Goal: Information Seeking & Learning: Check status

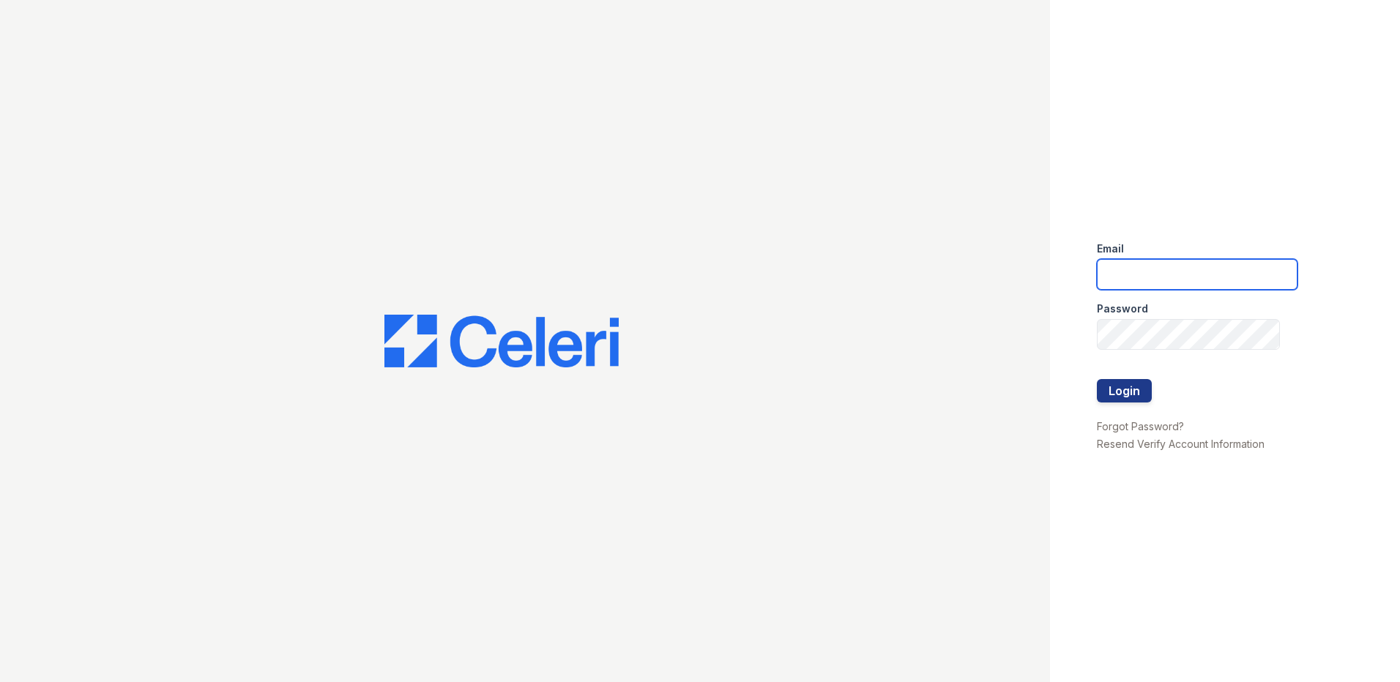
click at [1134, 266] on input "email" at bounding box center [1197, 274] width 201 height 31
type input "asukhu@trinity-pm.com"
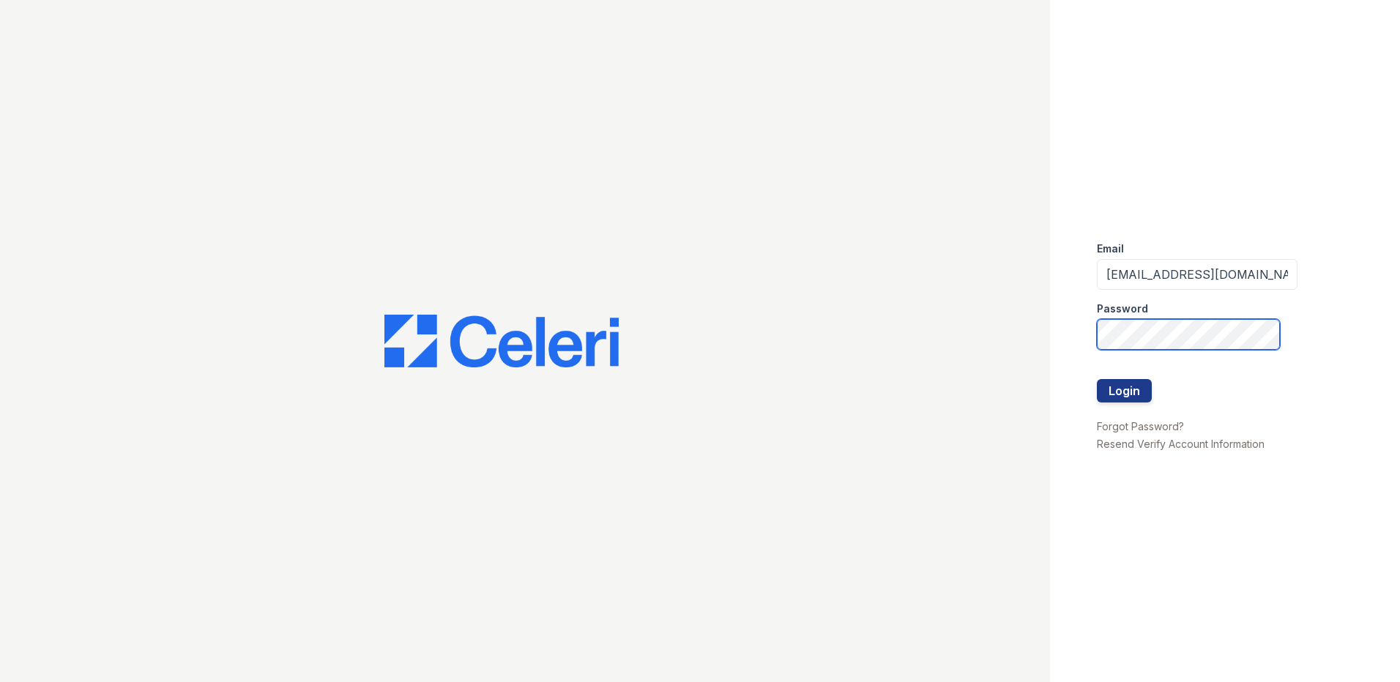
click at [1097, 379] on button "Login" at bounding box center [1124, 390] width 55 height 23
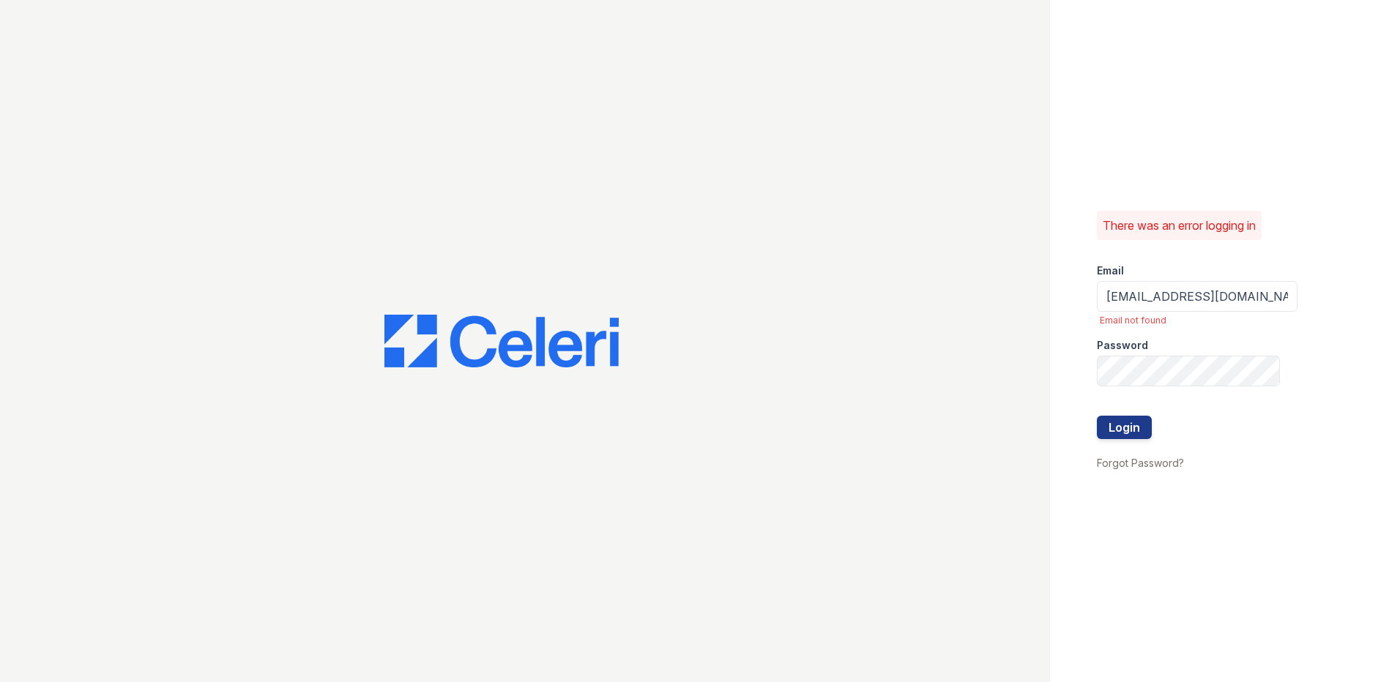
drag, startPoint x: 1241, startPoint y: 280, endPoint x: 1226, endPoint y: 287, distance: 16.4
click at [1226, 287] on form "Email asukhu@trinity-pm.com Email not found Password Login" at bounding box center [1197, 353] width 201 height 202
click at [1226, 287] on input "asukhu@trinity-pm.com" at bounding box center [1197, 296] width 201 height 31
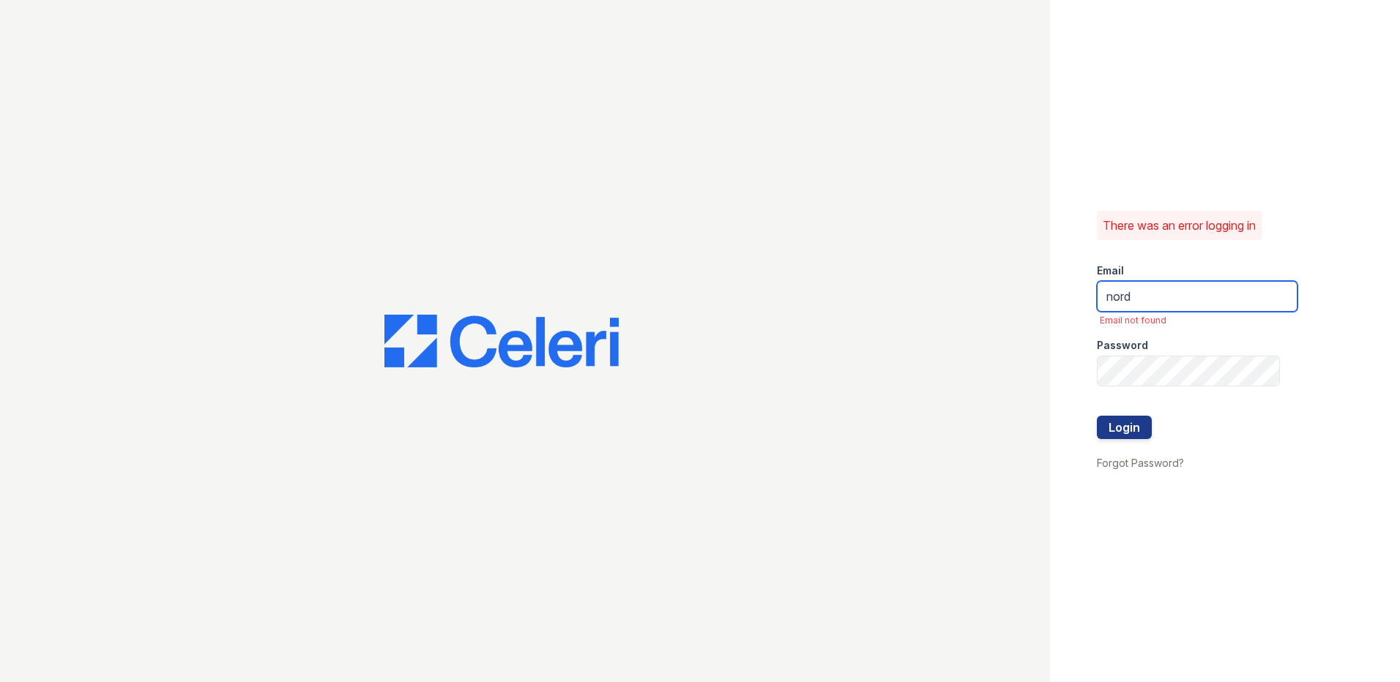
click at [1097, 416] on button "Login" at bounding box center [1124, 427] width 55 height 23
type input "[EMAIL_ADDRESS][DOMAIN_NAME]"
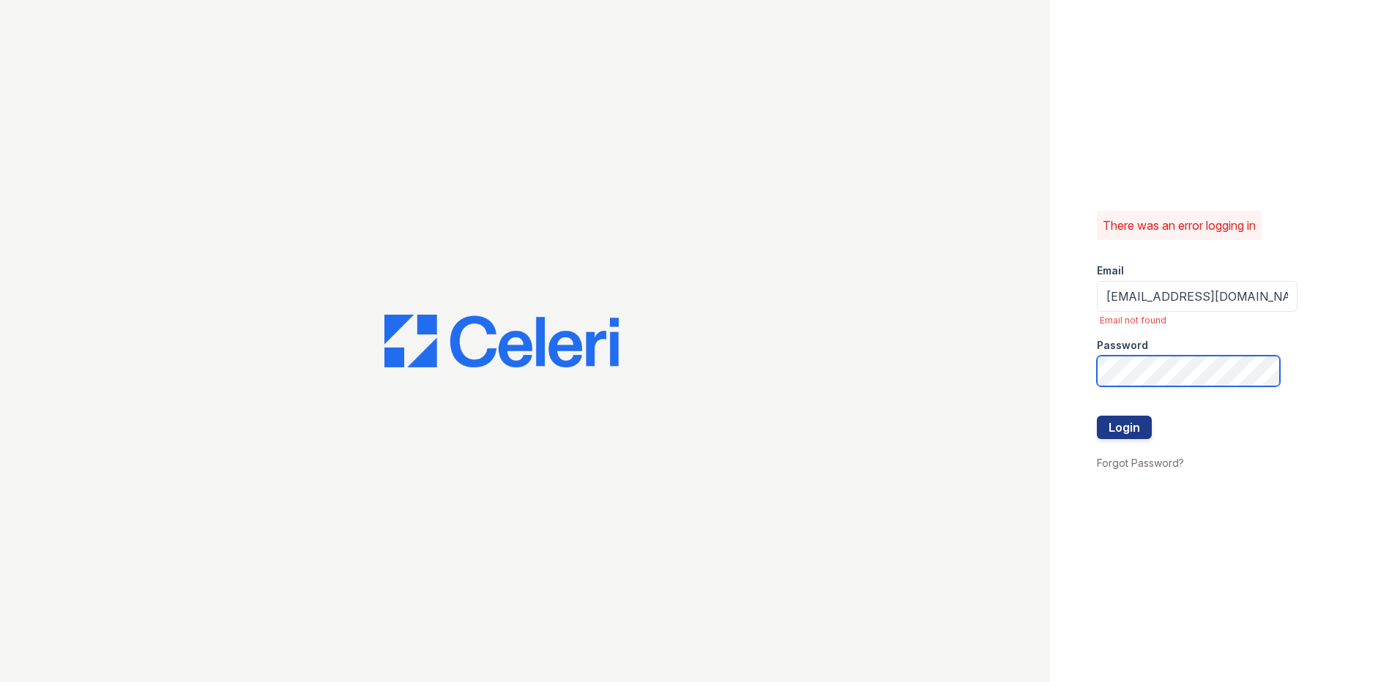
click at [1097, 416] on button "Login" at bounding box center [1124, 427] width 55 height 23
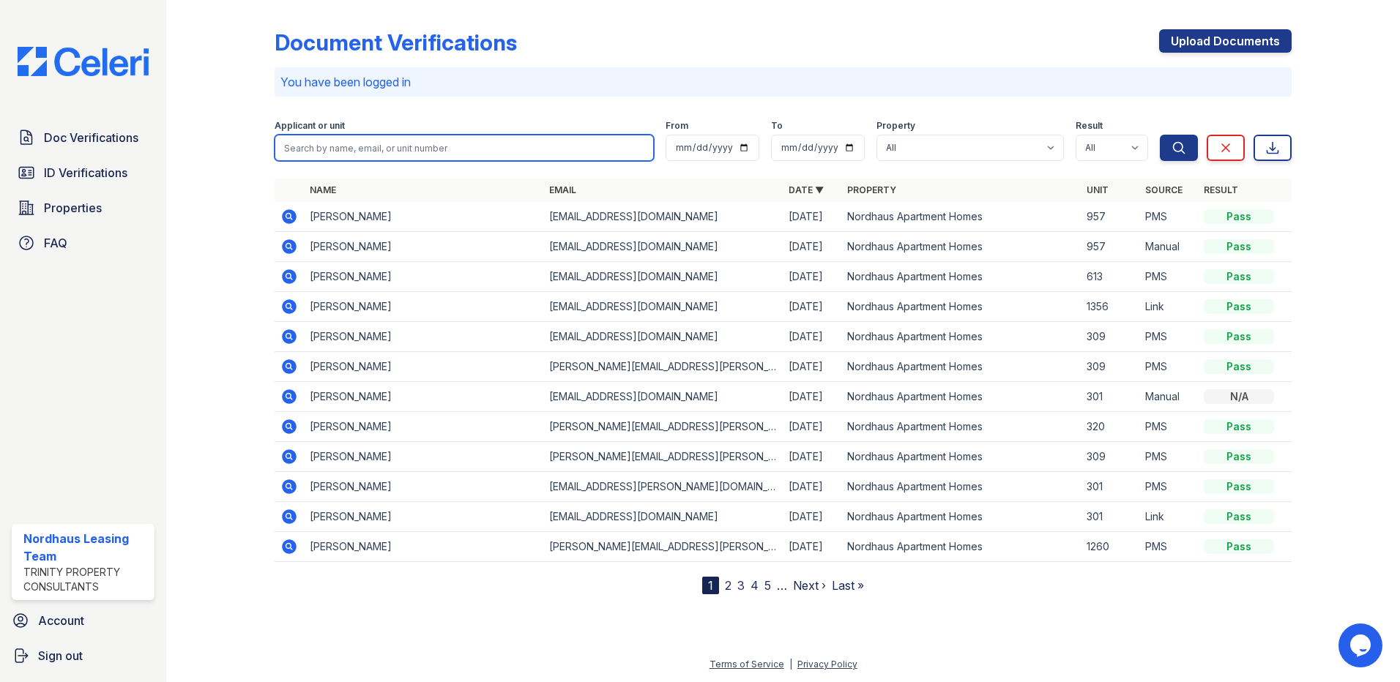
click at [357, 138] on input "search" at bounding box center [464, 148] width 379 height 26
type input "pranay"
click at [1160, 135] on button "Search" at bounding box center [1179, 148] width 38 height 26
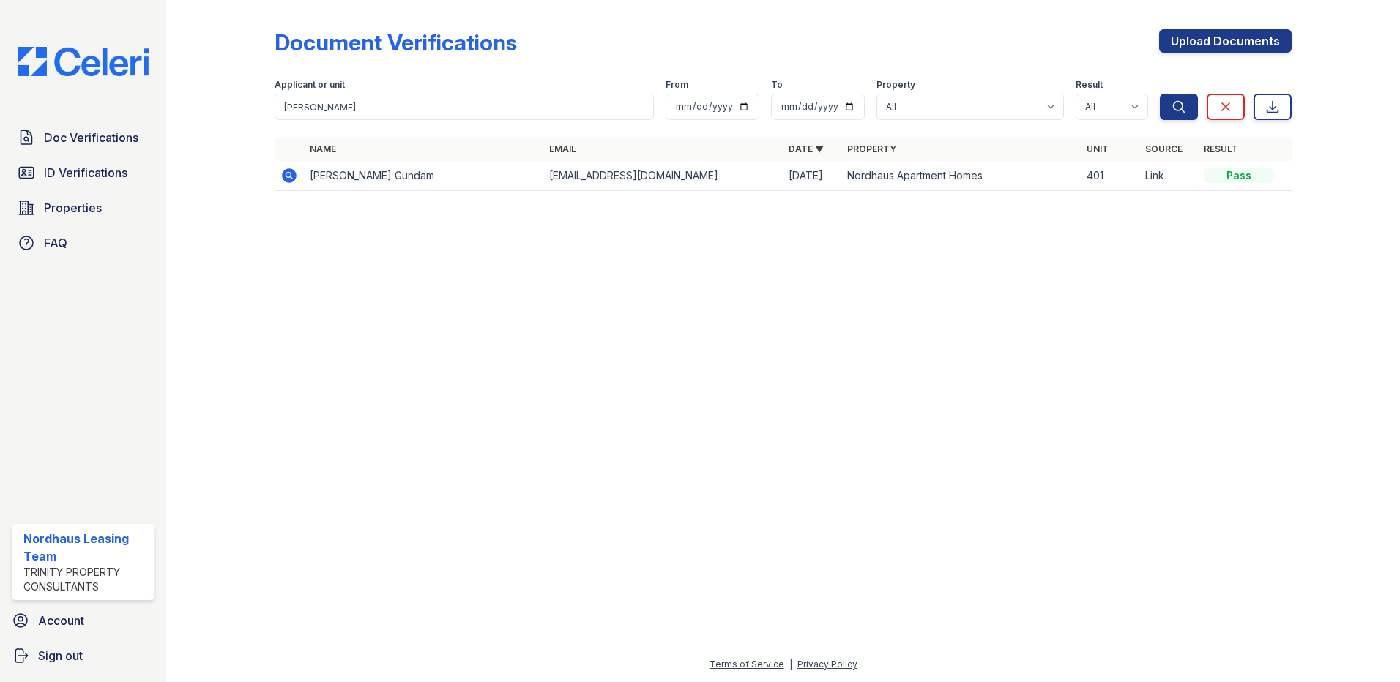
click at [288, 174] on icon at bounding box center [288, 175] width 4 height 4
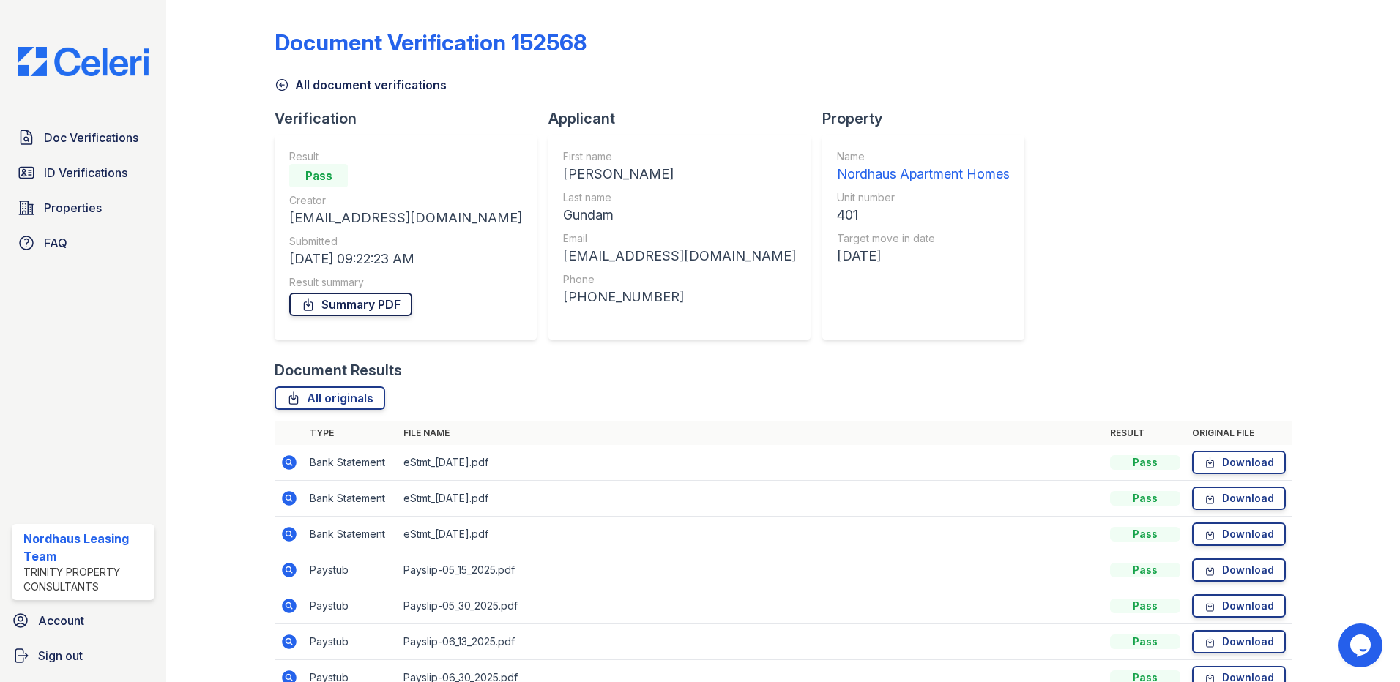
click at [371, 305] on link "Summary PDF" at bounding box center [350, 304] width 123 height 23
drag, startPoint x: 351, startPoint y: 299, endPoint x: 359, endPoint y: 299, distance: 8.1
click at [351, 299] on link "Summary PDF" at bounding box center [350, 304] width 123 height 23
click at [70, 165] on span "ID Verifications" at bounding box center [85, 173] width 83 height 18
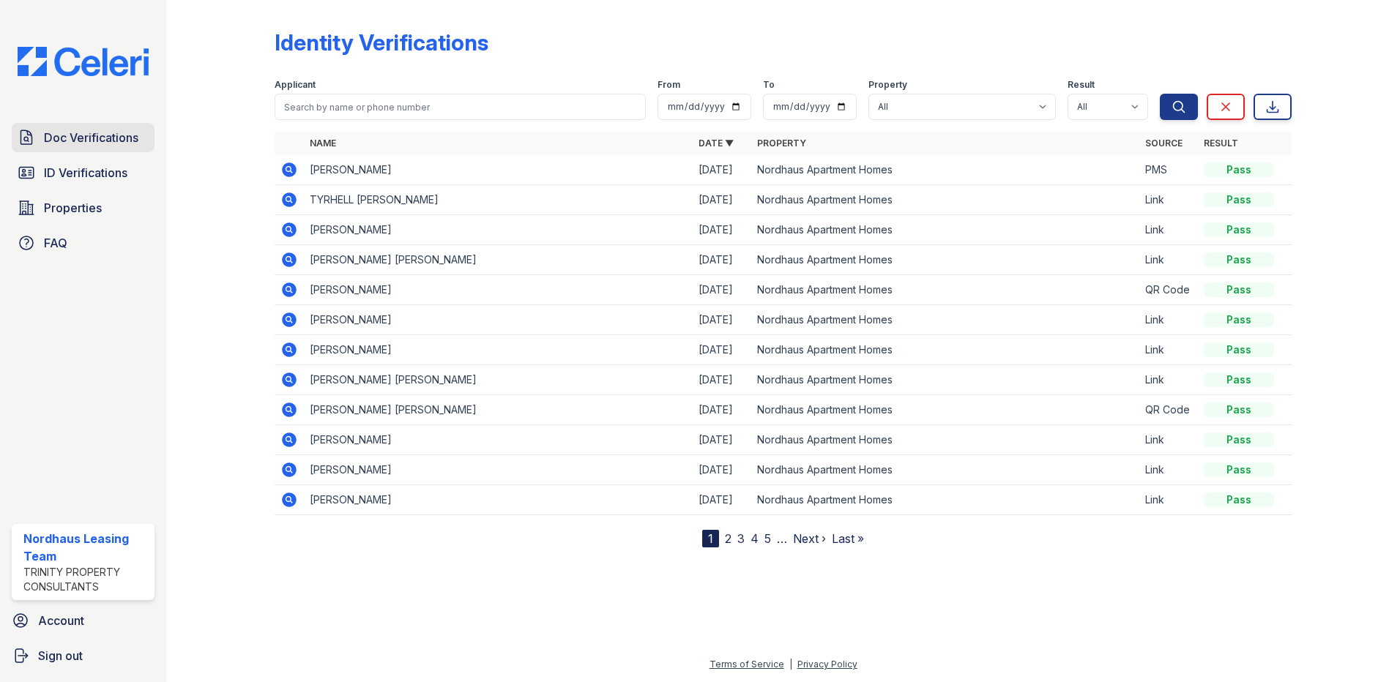
click at [47, 143] on span "Doc Verifications" at bounding box center [91, 138] width 94 height 18
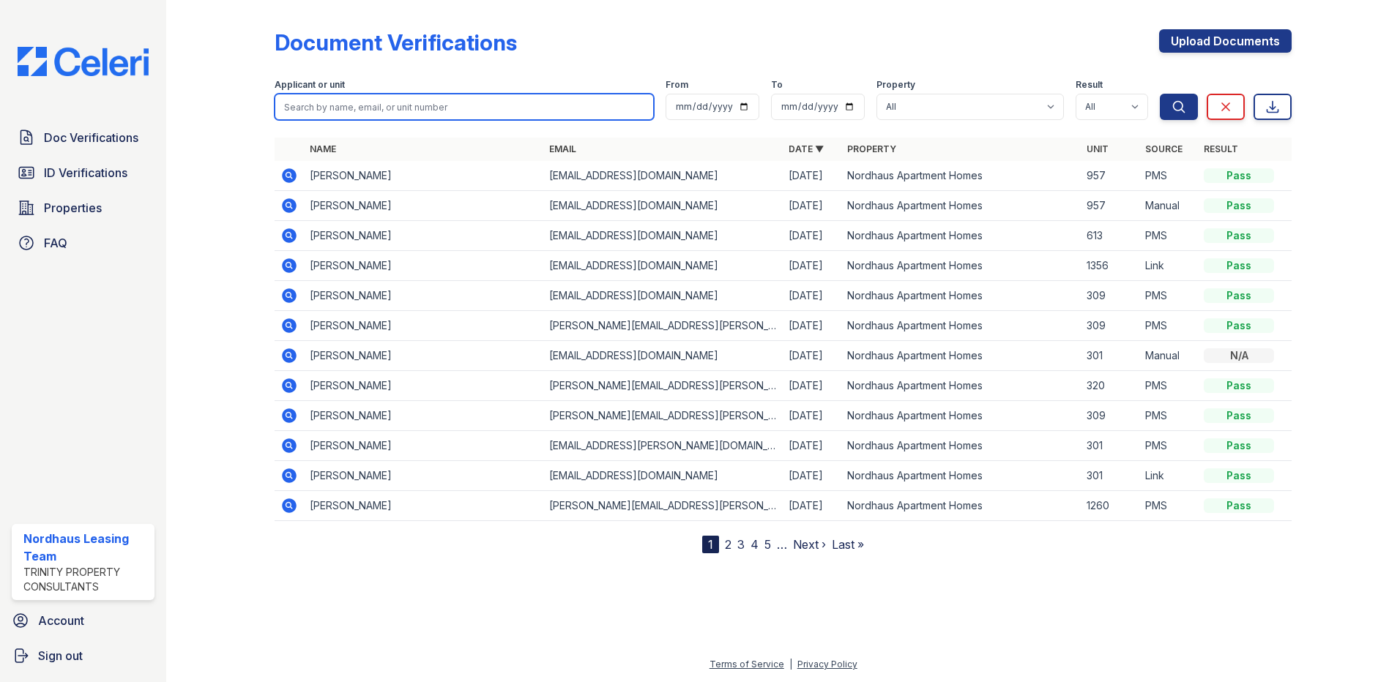
click at [335, 109] on input "search" at bounding box center [464, 107] width 379 height 26
type input "anok"
click at [1160, 94] on button "Search" at bounding box center [1179, 107] width 38 height 26
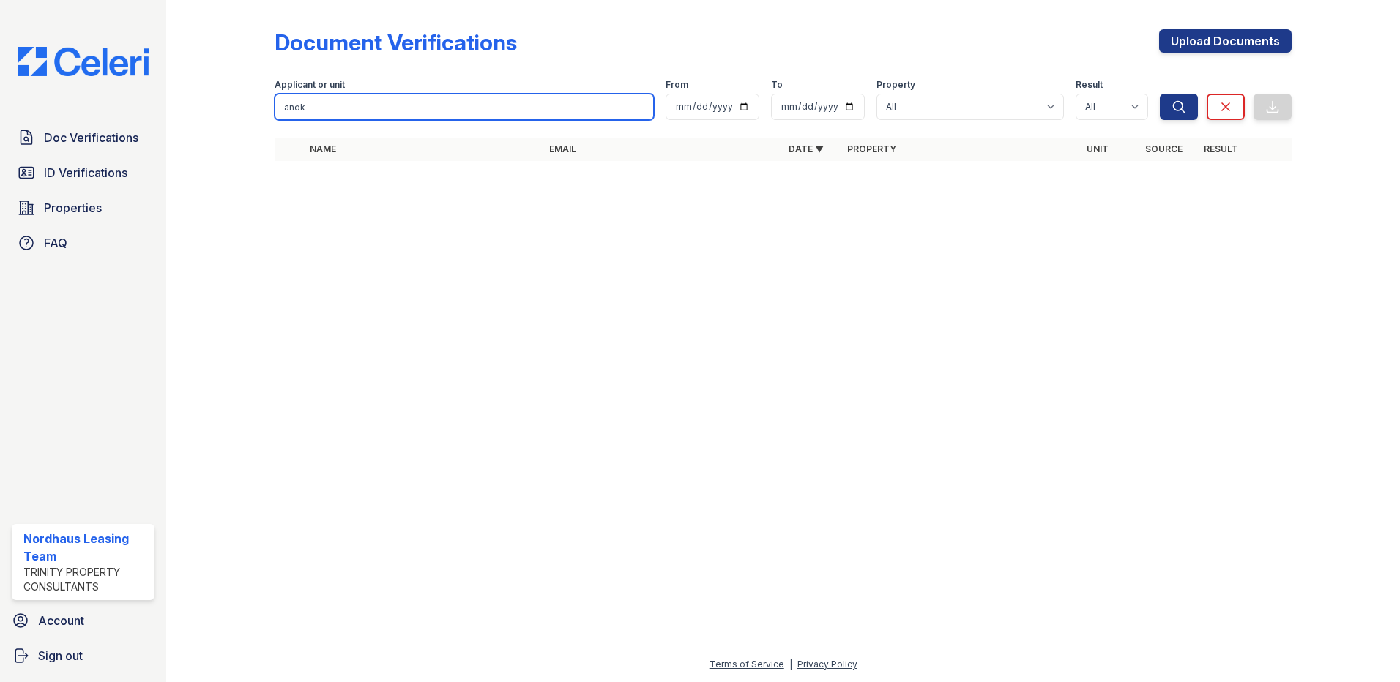
click at [346, 111] on input "anok" at bounding box center [464, 107] width 379 height 26
type input "ano"
click at [1160, 94] on button "Search" at bounding box center [1179, 107] width 38 height 26
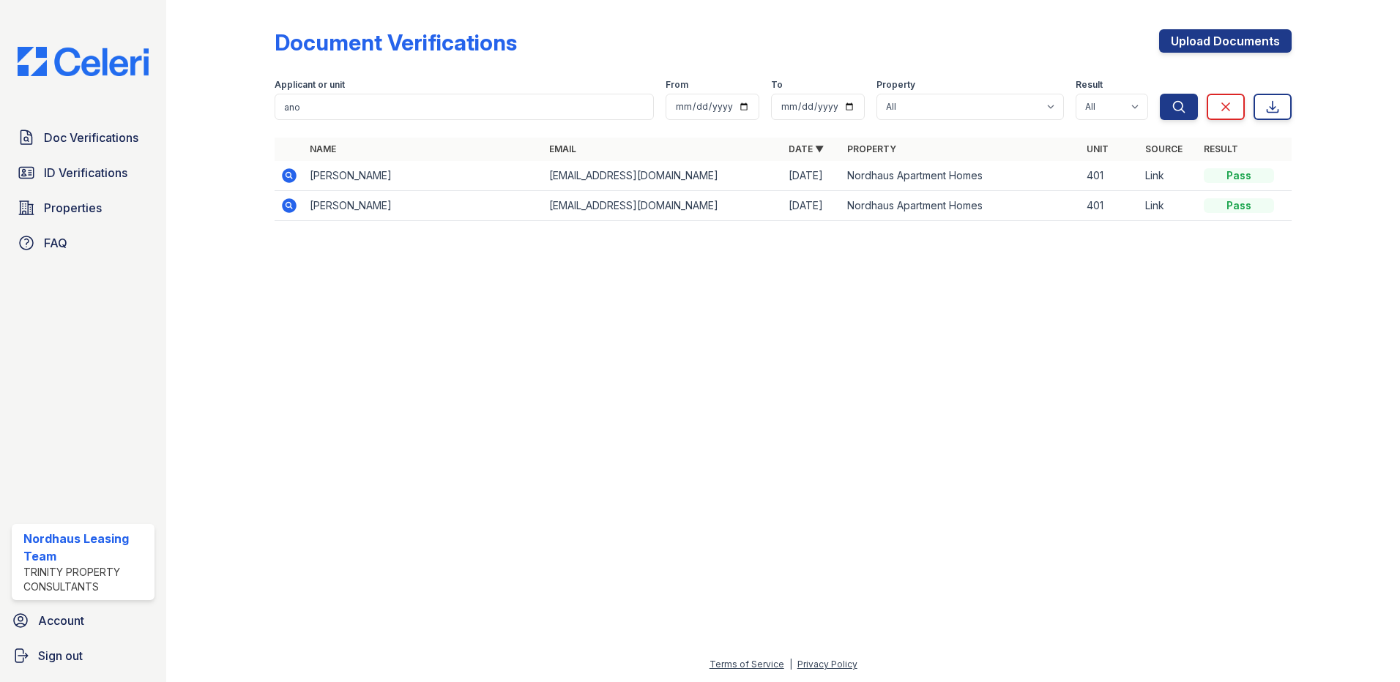
click at [291, 171] on icon at bounding box center [289, 175] width 15 height 15
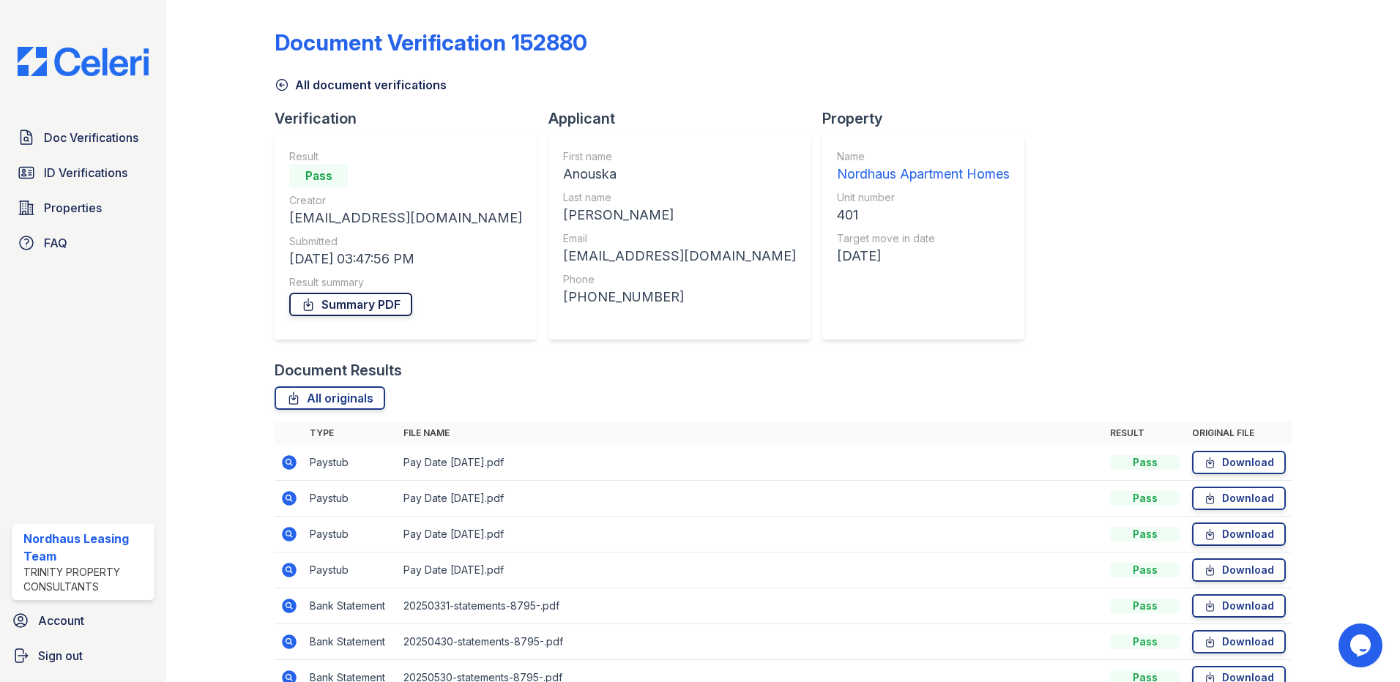
click at [351, 297] on link "Summary PDF" at bounding box center [350, 304] width 123 height 23
click at [41, 157] on div "Doc Verifications ID Verifications Properties FAQ" at bounding box center [83, 190] width 154 height 135
click at [48, 163] on link "ID Verifications" at bounding box center [83, 172] width 143 height 29
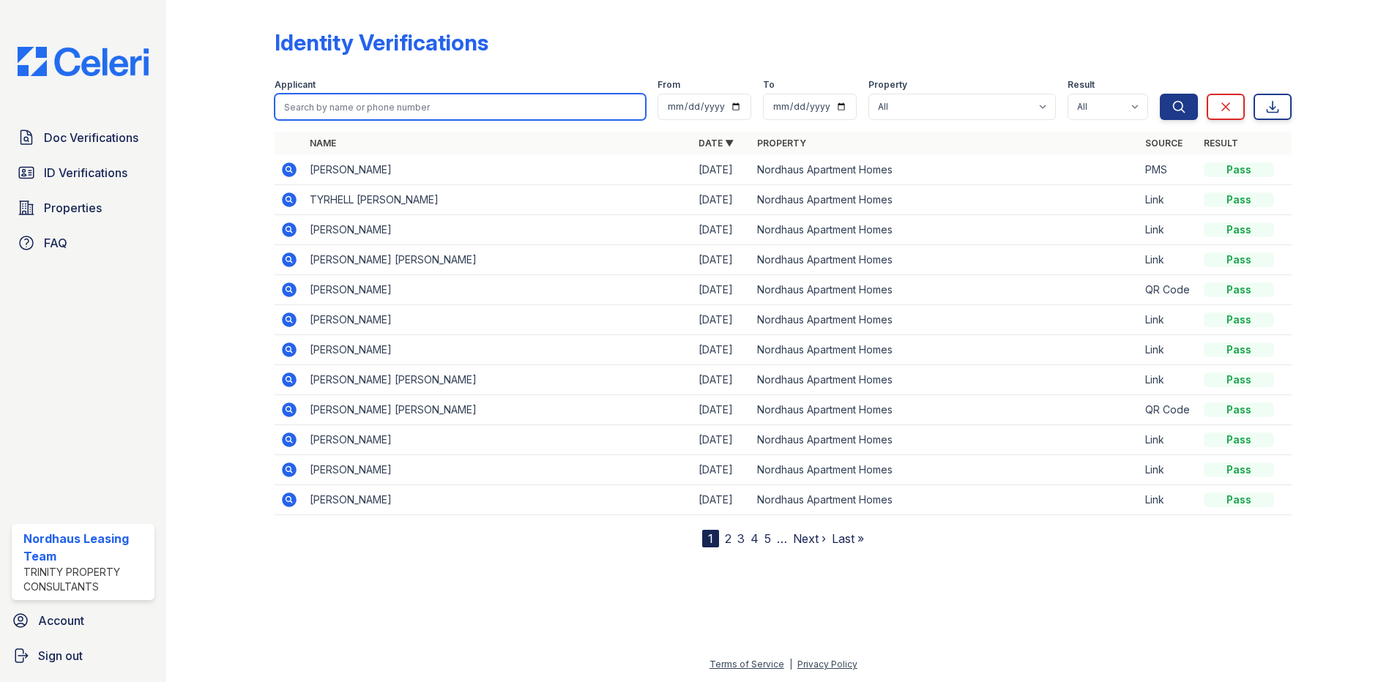
click at [340, 105] on input "search" at bounding box center [460, 107] width 371 height 26
type input "pran"
click at [1160, 94] on button "Search" at bounding box center [1179, 107] width 38 height 26
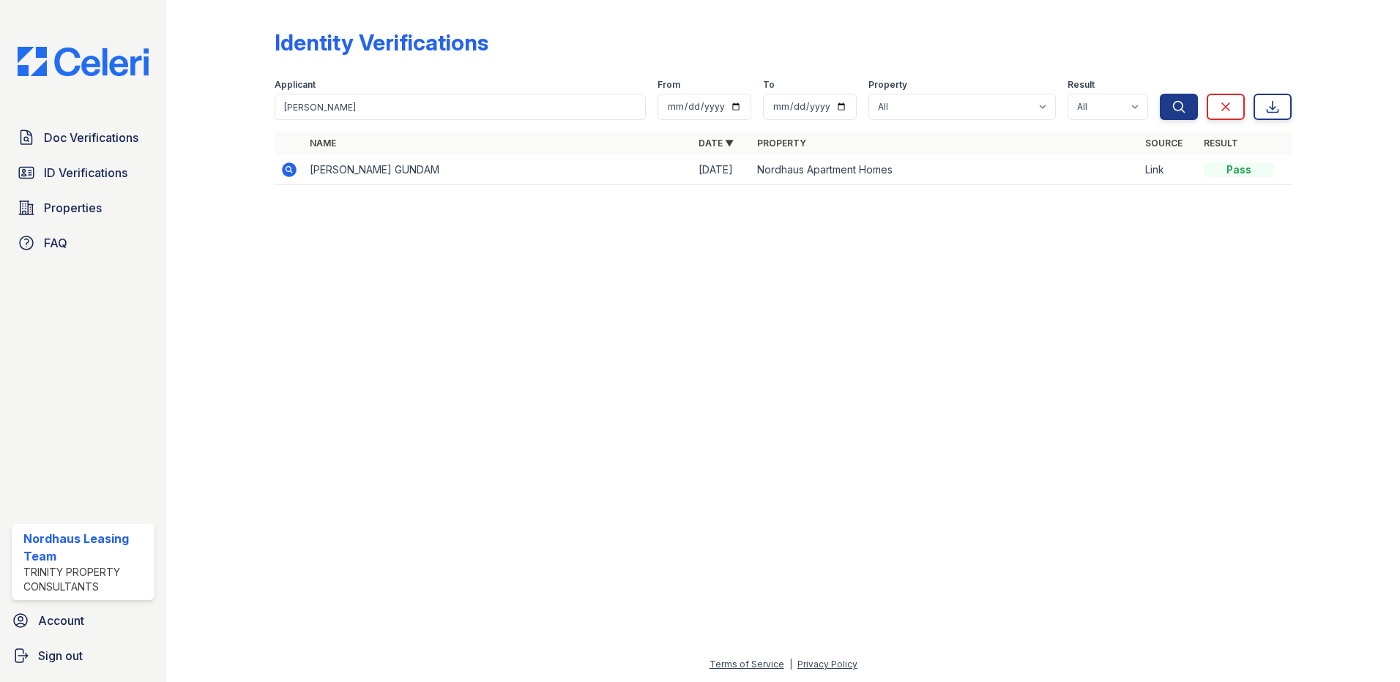
click at [281, 174] on icon at bounding box center [289, 170] width 18 height 18
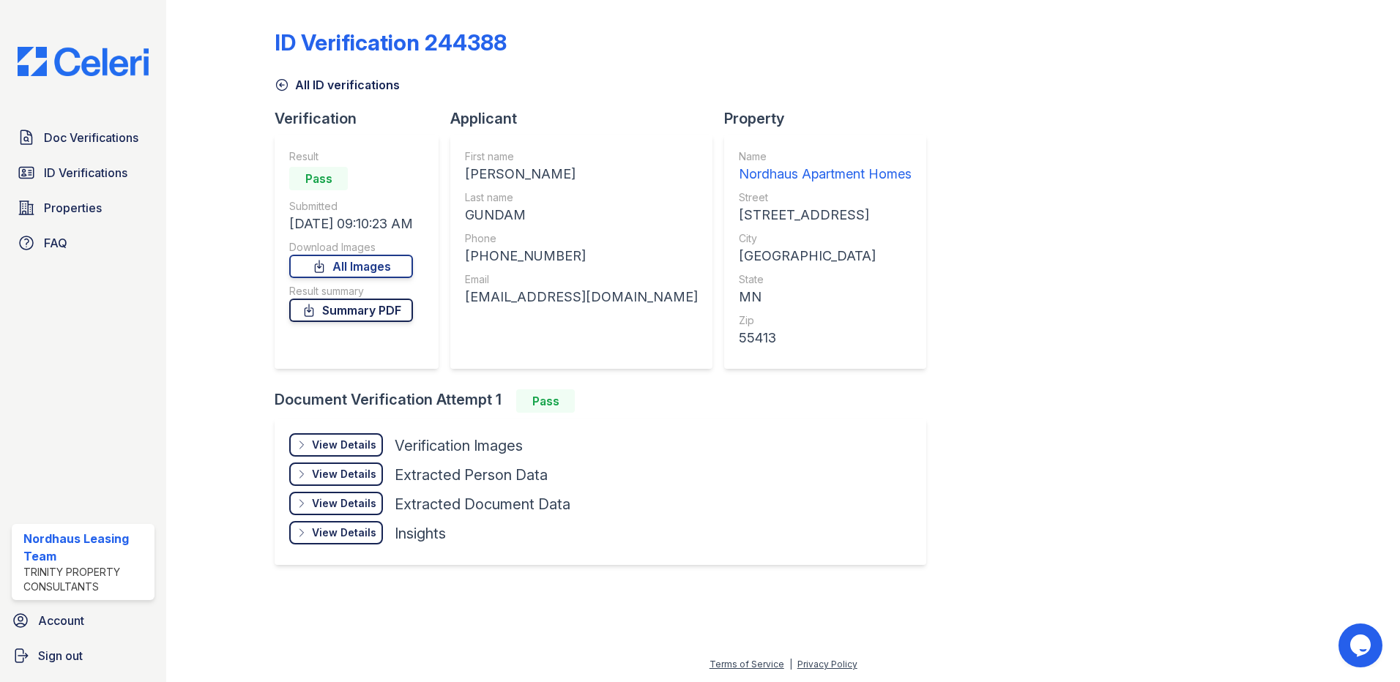
click at [342, 305] on link "Summary PDF" at bounding box center [351, 310] width 124 height 23
click at [358, 266] on link "All Images" at bounding box center [351, 266] width 124 height 23
drag, startPoint x: 94, startPoint y: 151, endPoint x: 100, endPoint y: 159, distance: 10.0
click at [94, 151] on link "Doc Verifications" at bounding box center [83, 137] width 143 height 29
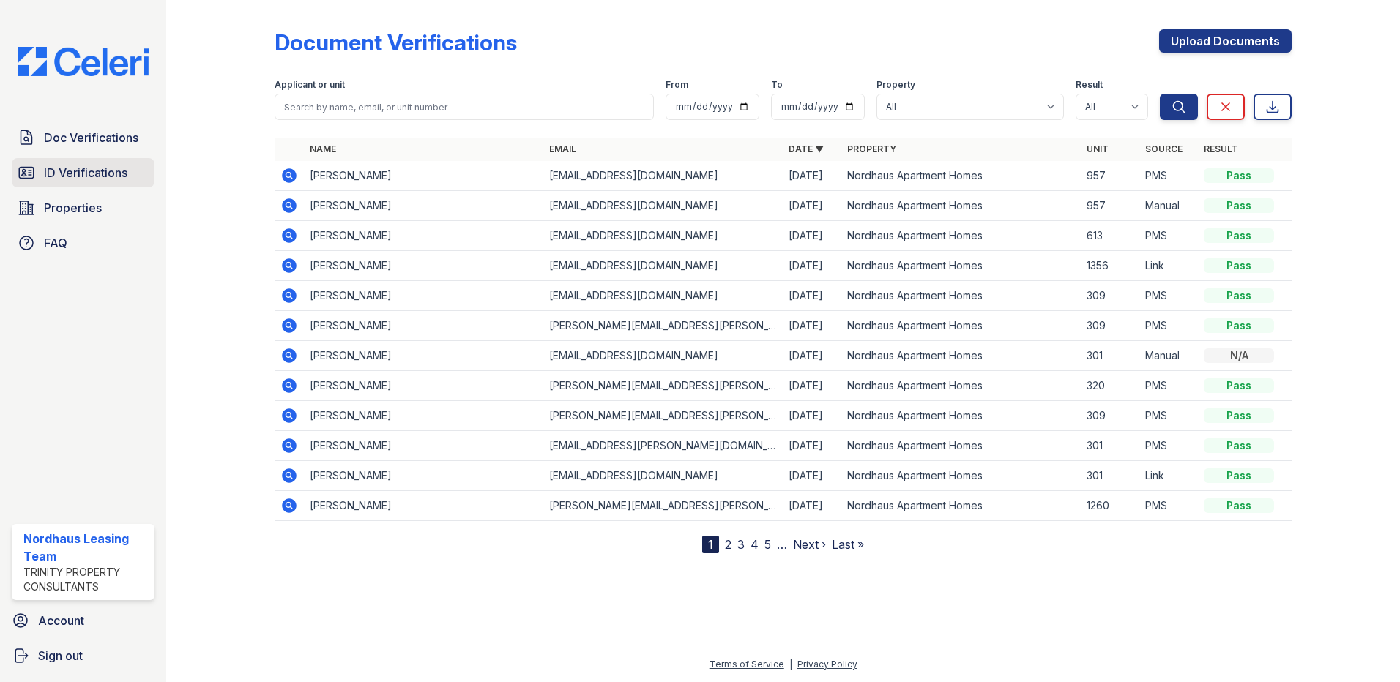
click at [106, 173] on span "ID Verifications" at bounding box center [85, 173] width 83 height 18
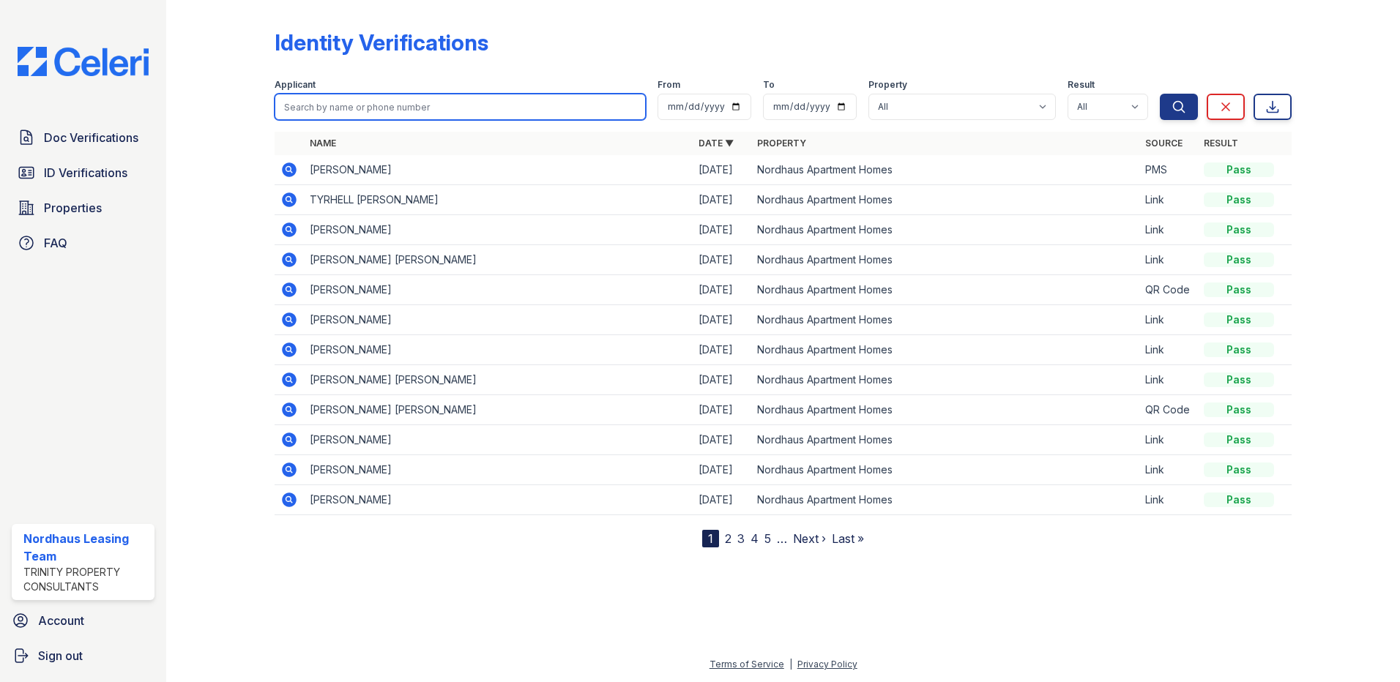
click at [409, 119] on input "search" at bounding box center [460, 107] width 371 height 26
type input "ano"
click at [1160, 94] on button "Search" at bounding box center [1179, 107] width 38 height 26
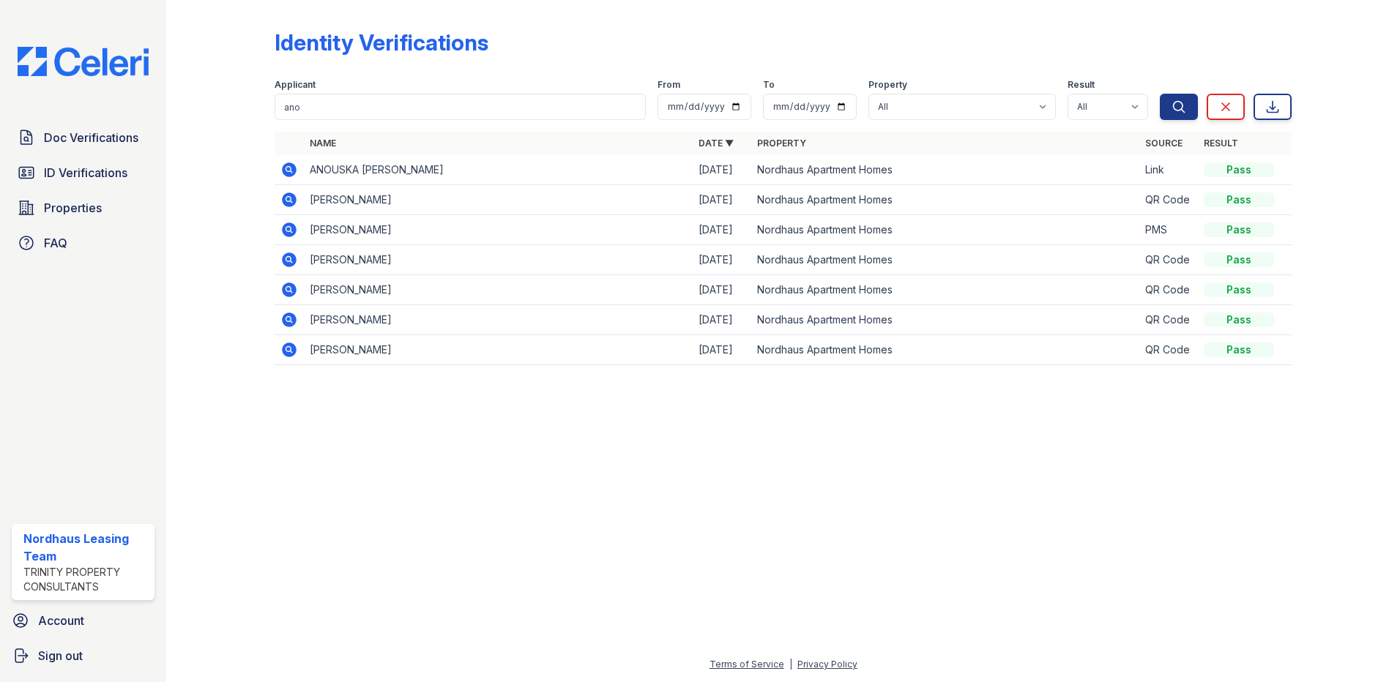
click at [291, 171] on icon at bounding box center [289, 170] width 18 height 18
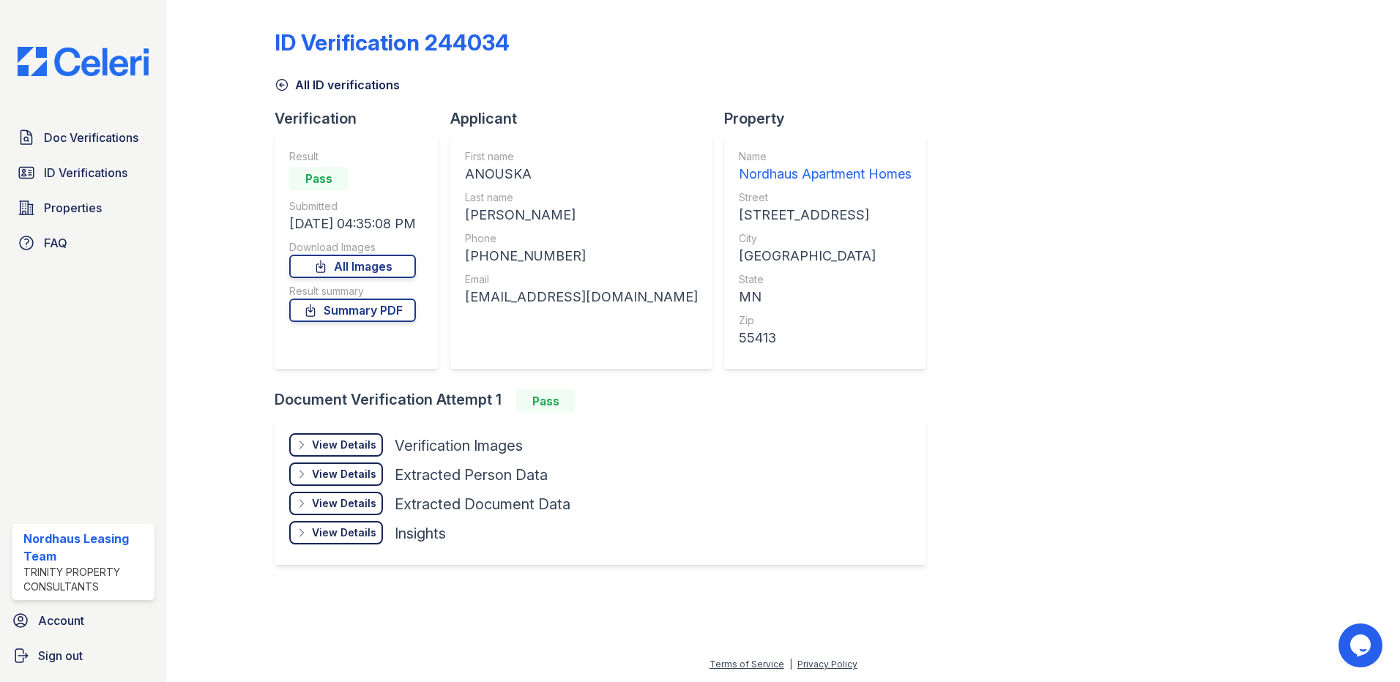
drag, startPoint x: 354, startPoint y: 302, endPoint x: 362, endPoint y: 293, distance: 12.0
click at [354, 303] on link "Summary PDF" at bounding box center [352, 310] width 127 height 23
click at [379, 255] on link "All Images" at bounding box center [352, 266] width 127 height 23
